Goal: Complete application form

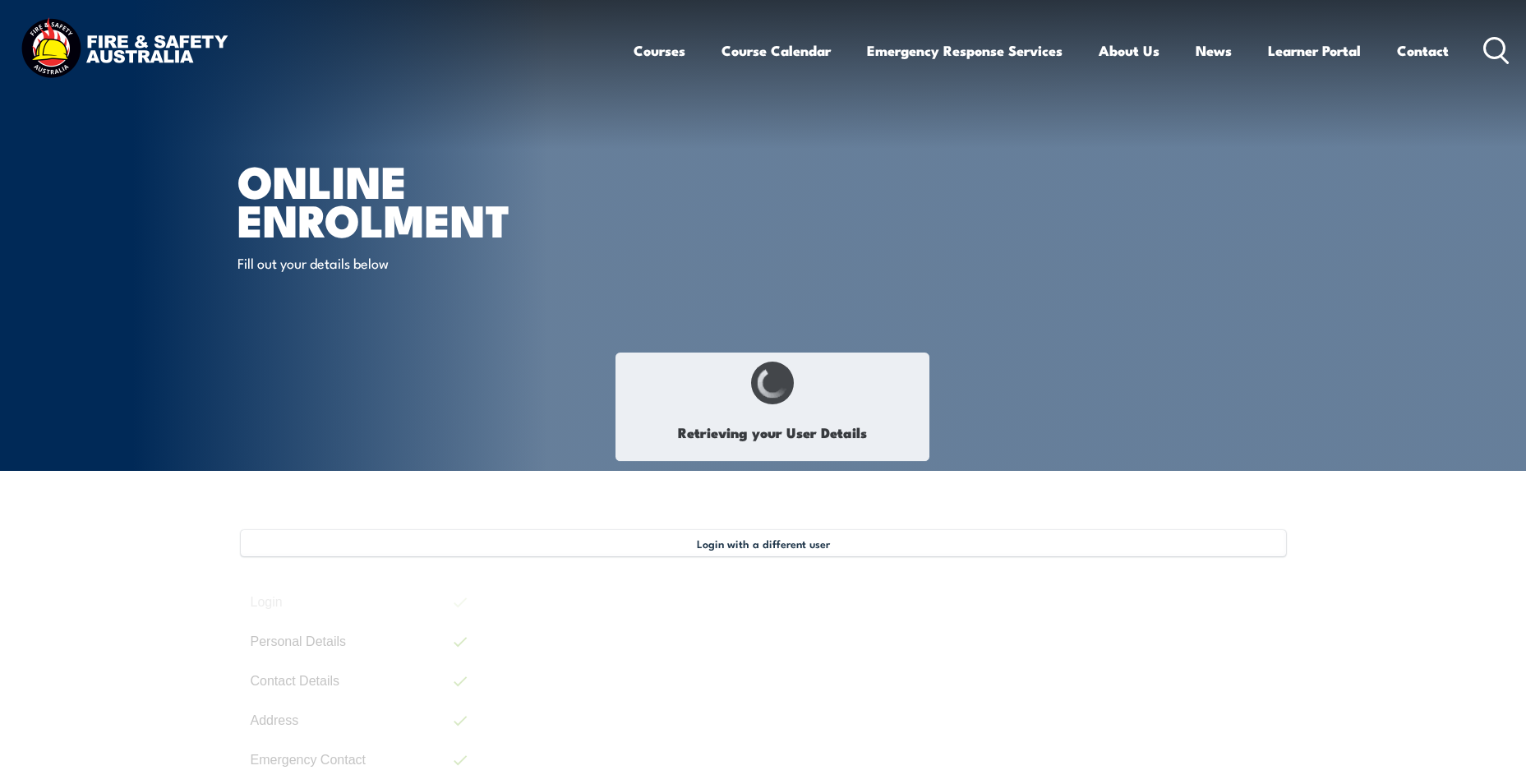
select select "Mr"
select select "M"
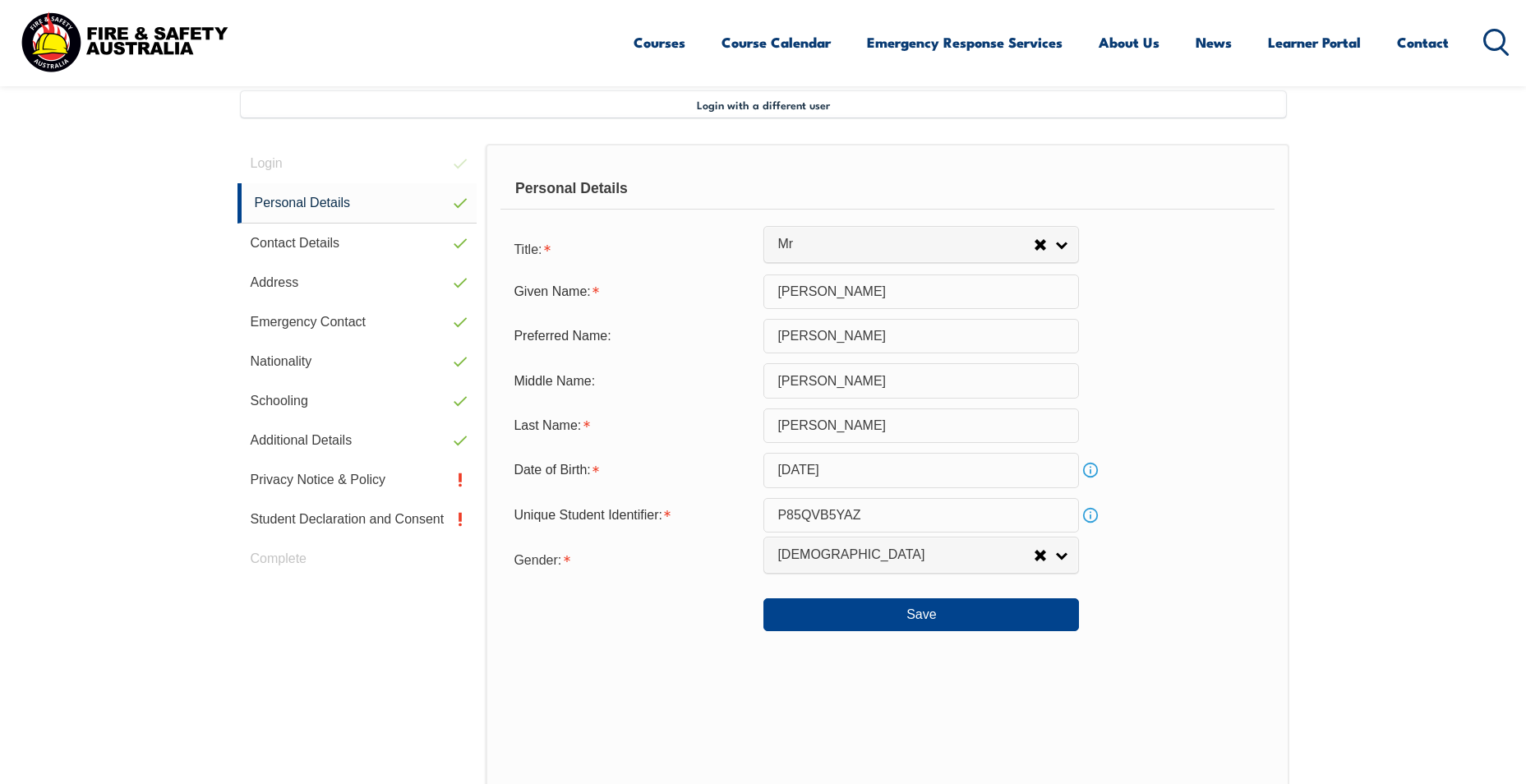
scroll to position [447, 0]
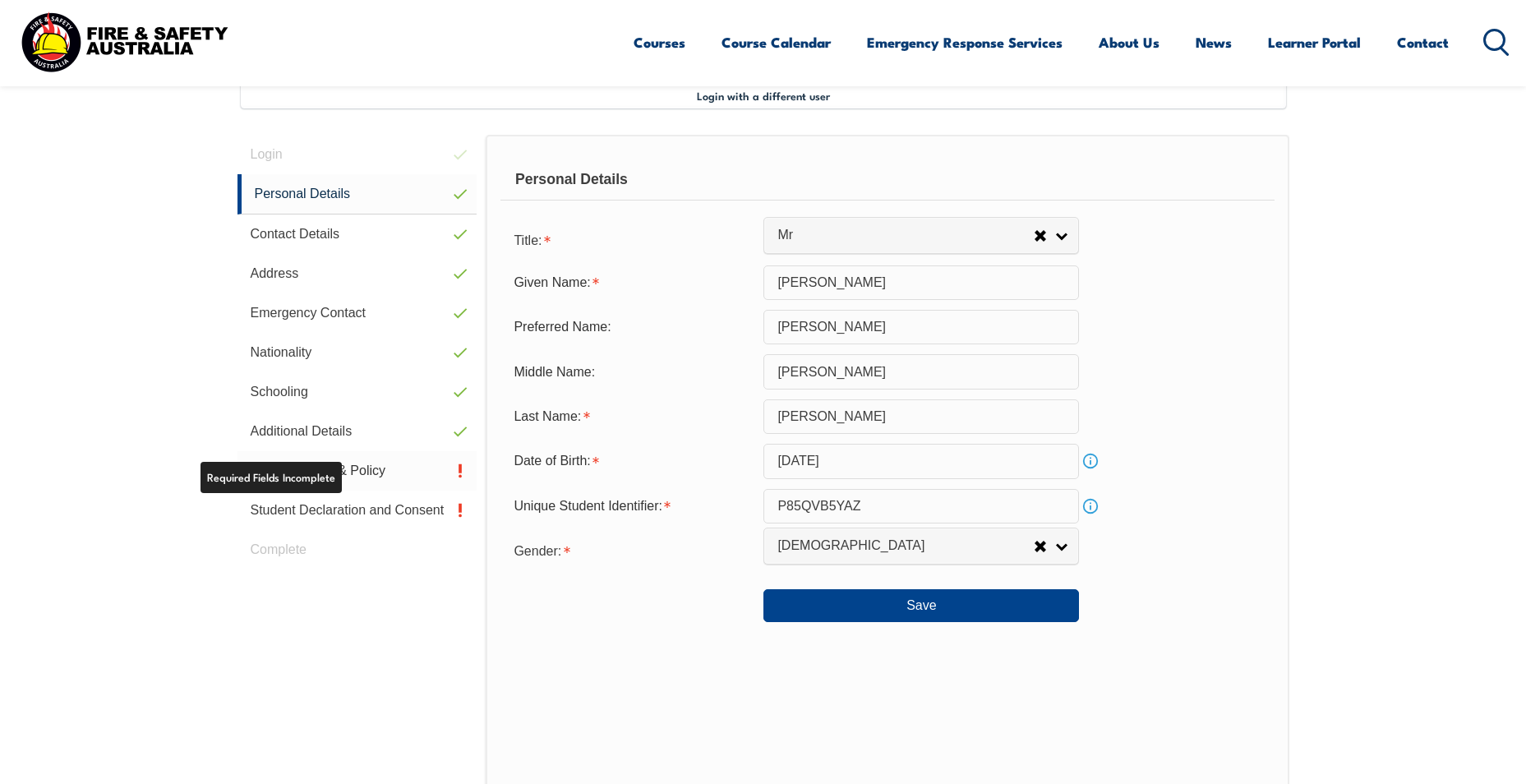
click at [320, 475] on link "Privacy Notice & Policy" at bounding box center [357, 471] width 239 height 40
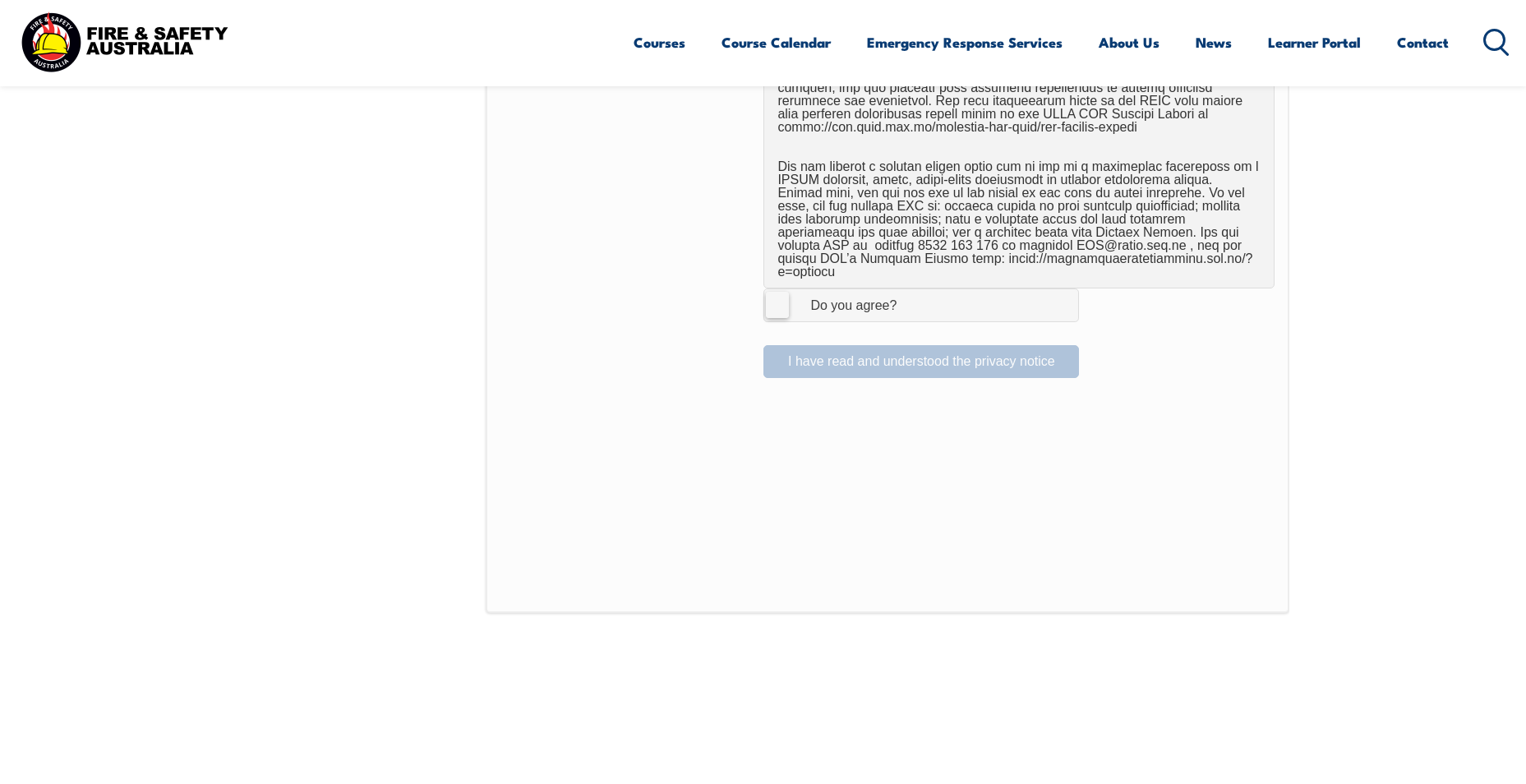
scroll to position [1187, 0]
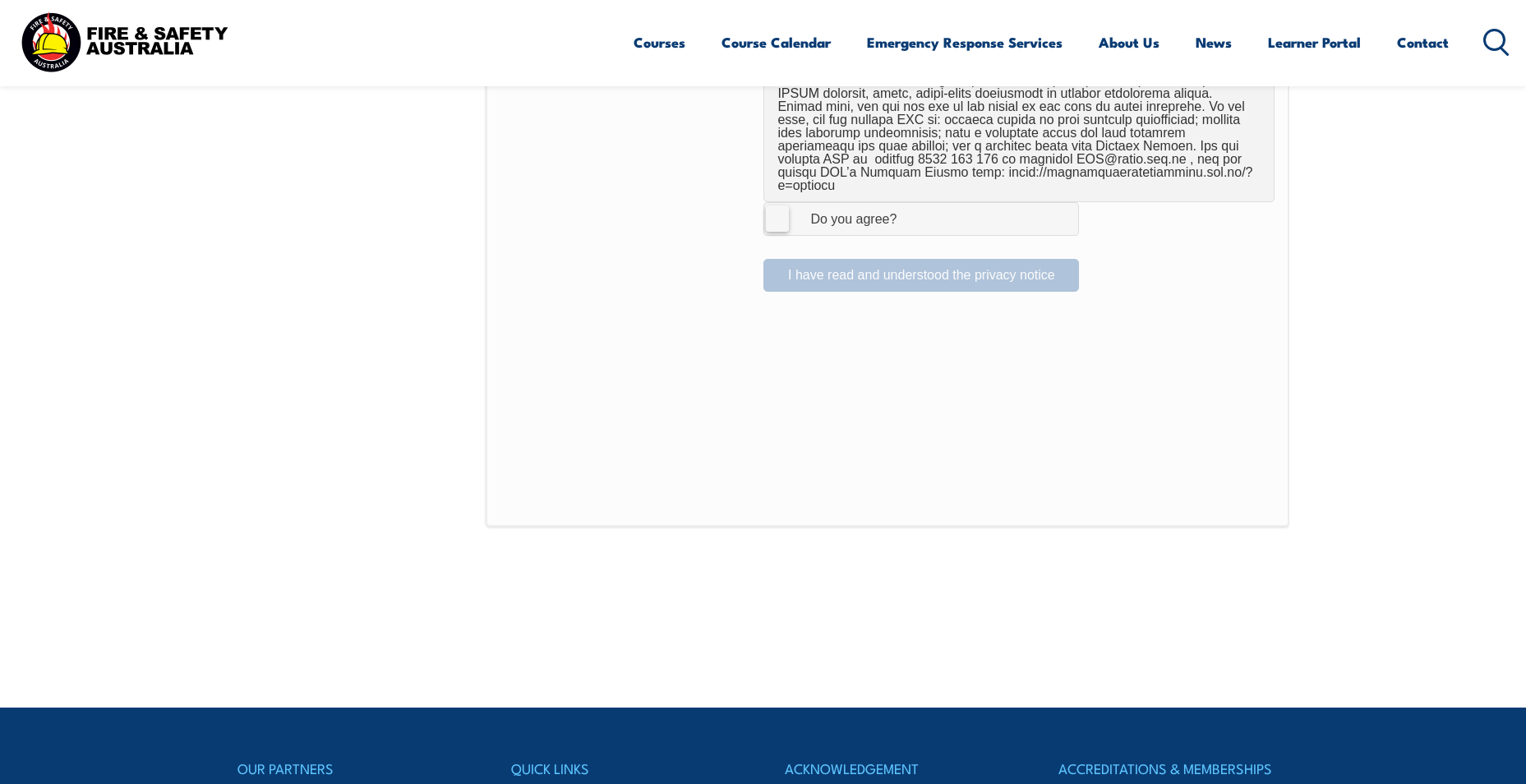
click at [777, 210] on label "I Agree Do you agree?" at bounding box center [921, 219] width 315 height 33
click at [909, 210] on input "I Agree Do you agree?" at bounding box center [923, 218] width 28 height 32
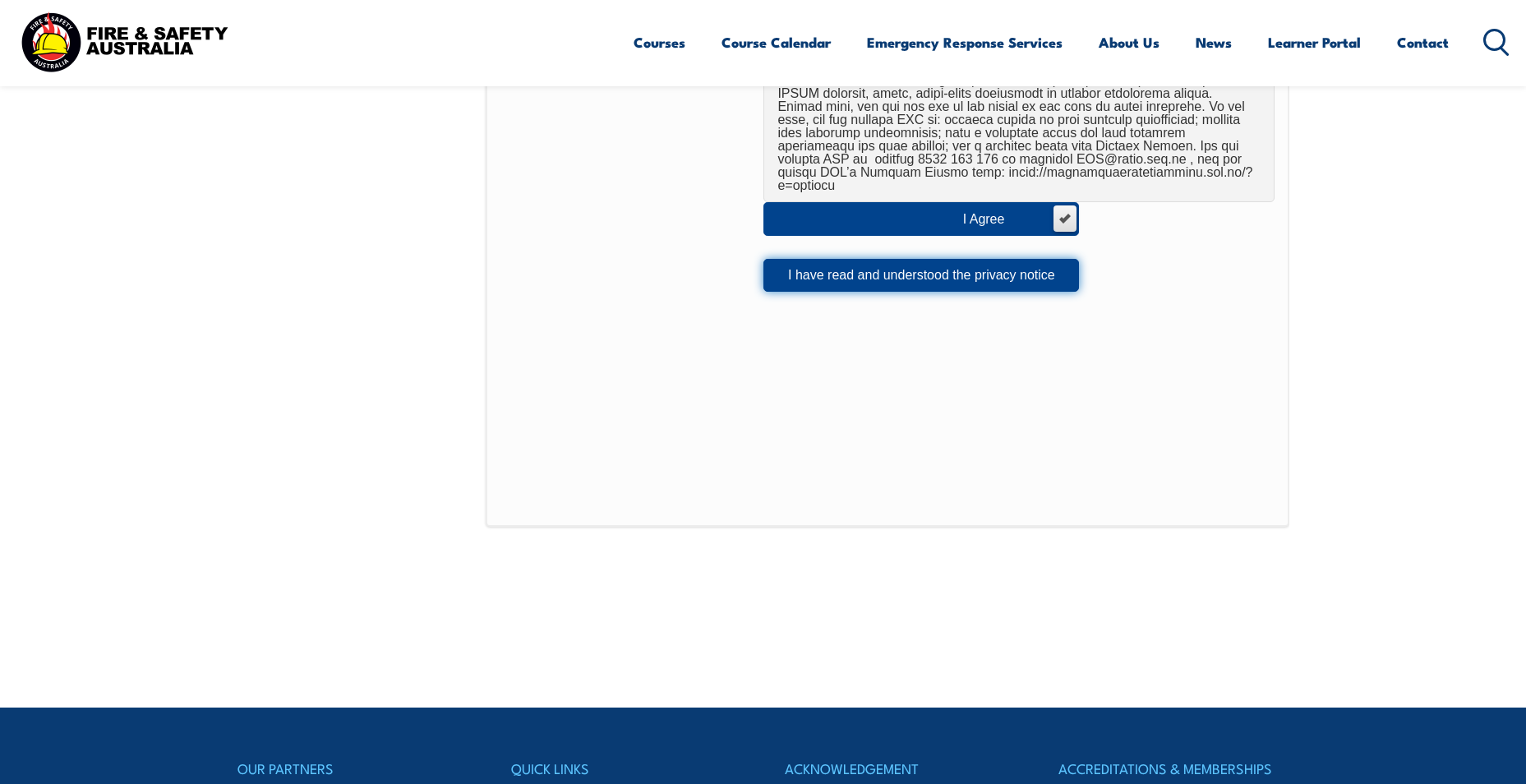
click at [823, 266] on button "I have read and understood the privacy notice" at bounding box center [921, 275] width 315 height 33
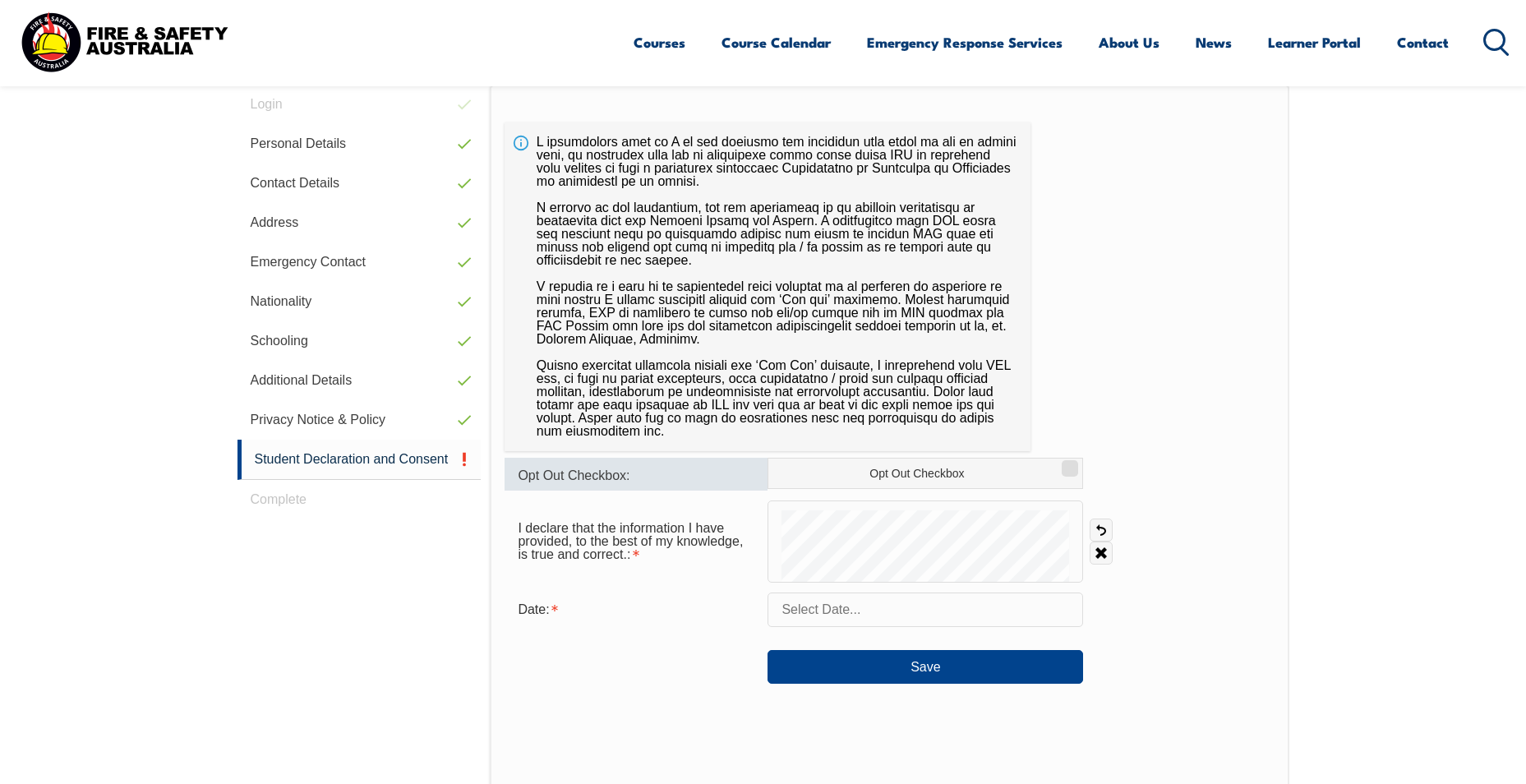
scroll to position [612, 0]
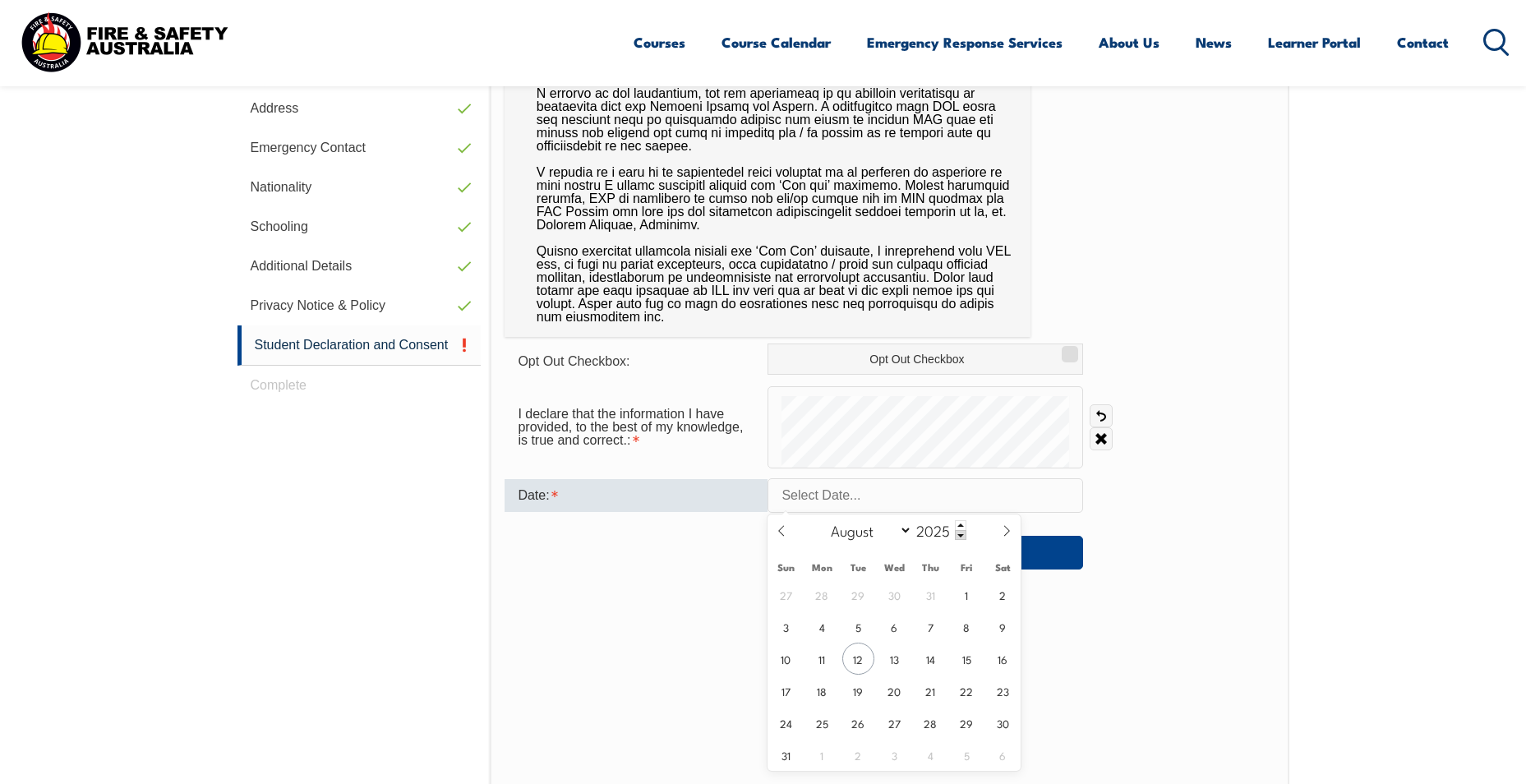
click at [861, 653] on span "12" at bounding box center [858, 659] width 32 height 32
type input "[DATE]"
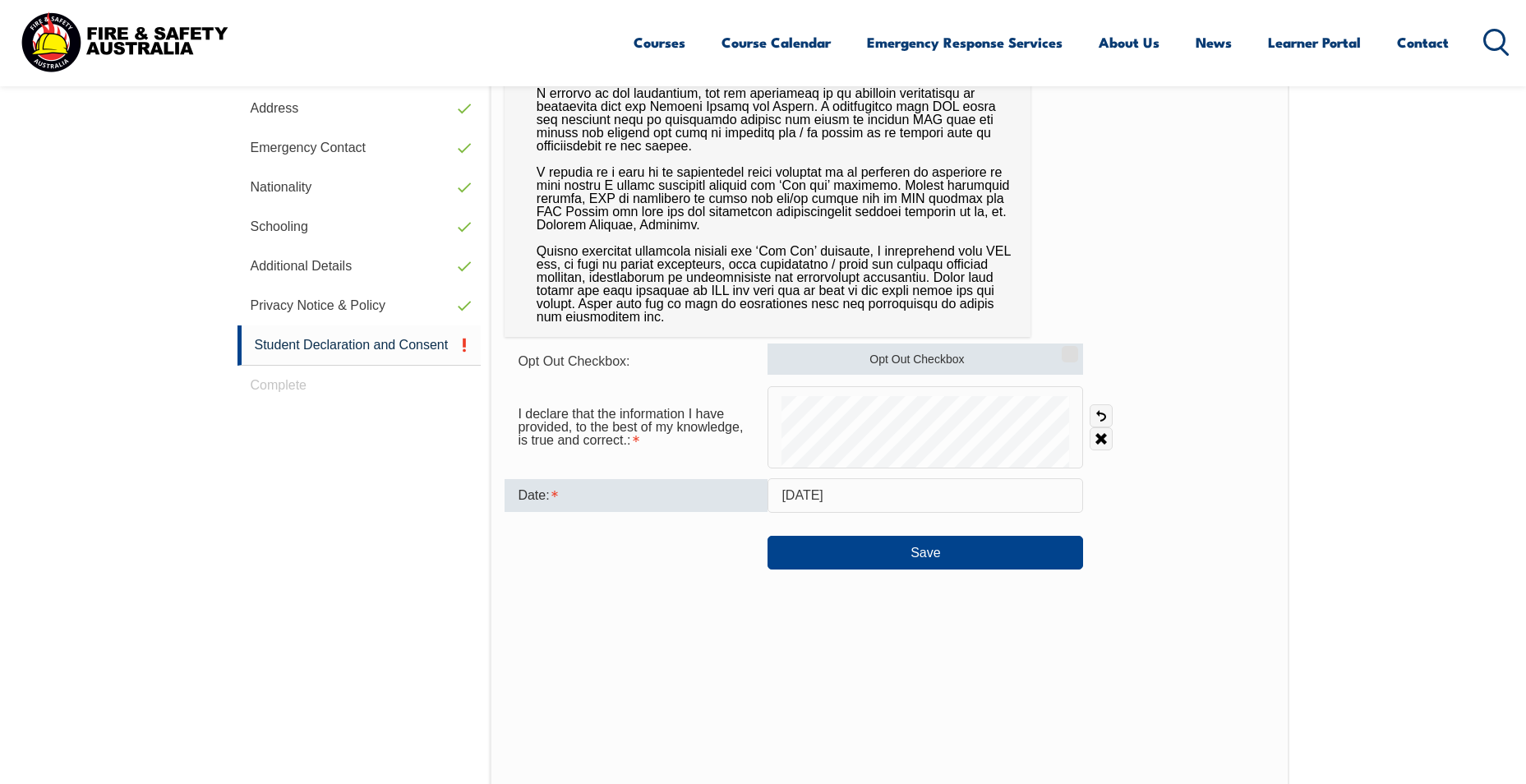
click at [1072, 349] on input "Opt Out Checkbox" at bounding box center [1067, 348] width 10 height 2
checkbox input "true"
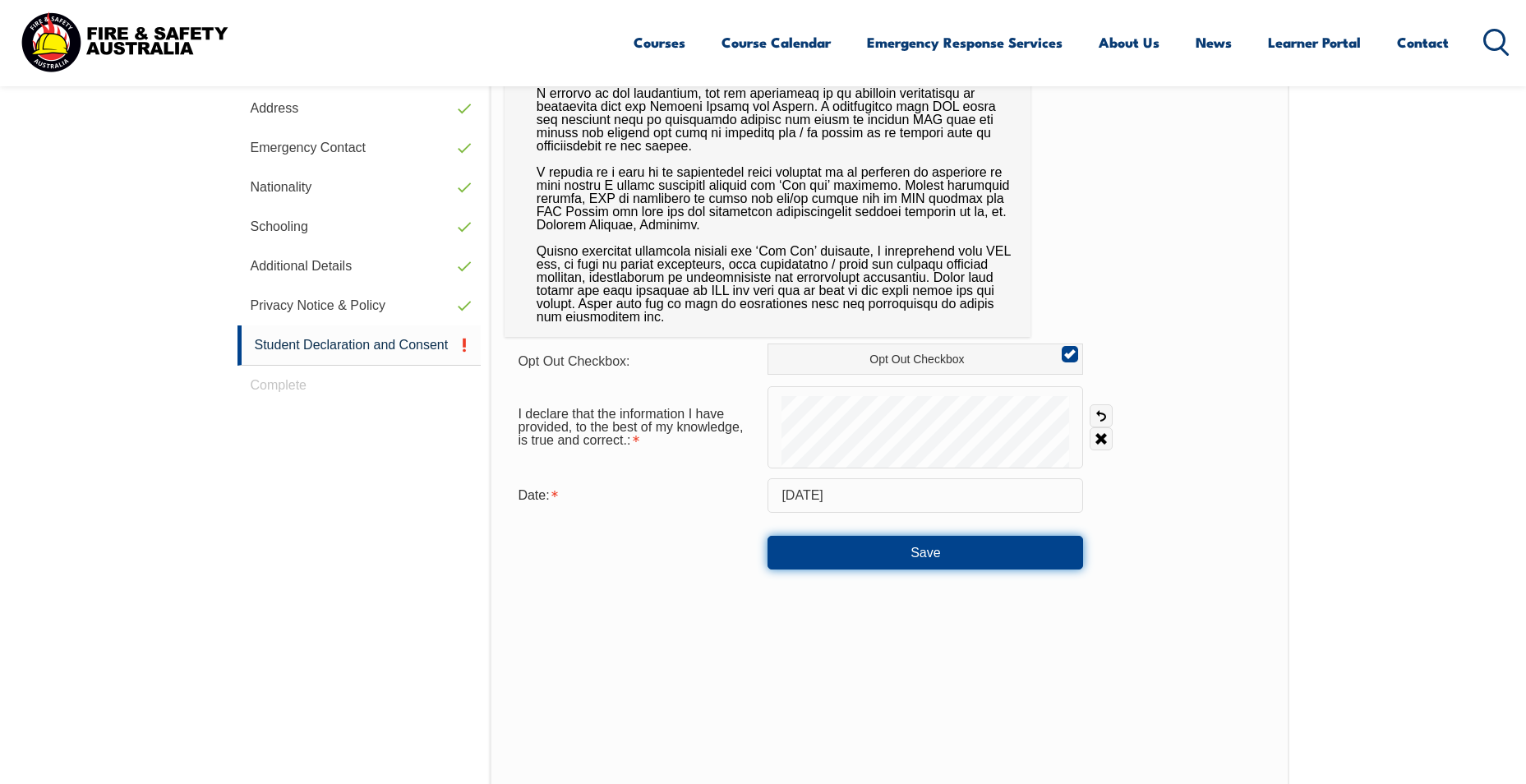
click at [952, 541] on button "Save" at bounding box center [925, 552] width 315 height 33
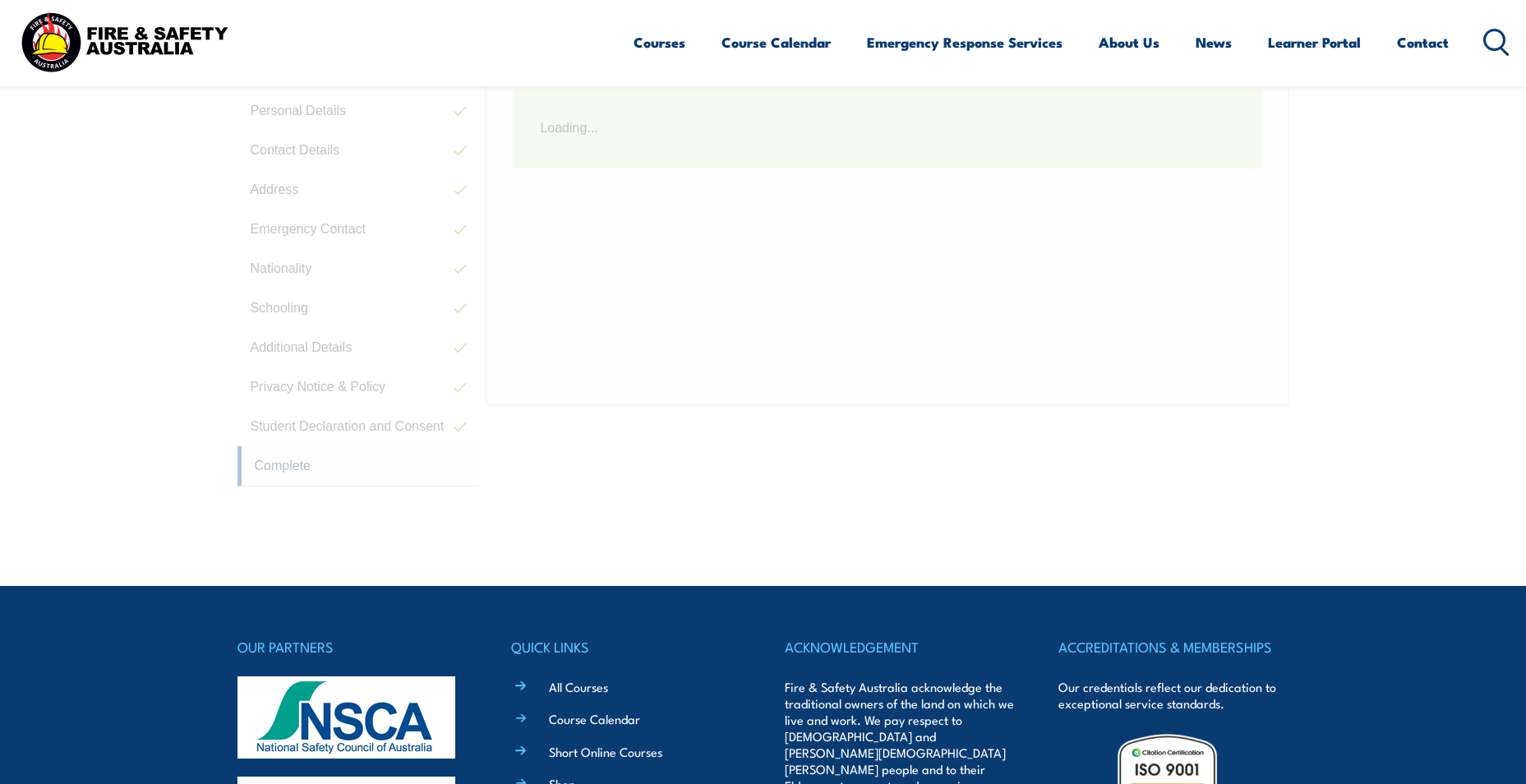
scroll to position [447, 0]
